Goal: Check status

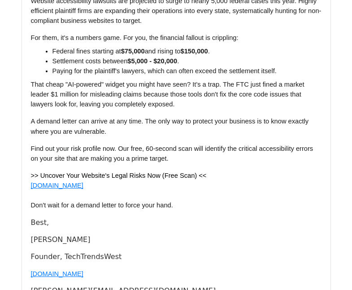
scroll to position [173, 0]
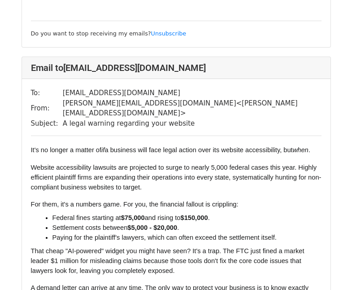
scroll to position [509, 0]
